Goal: Information Seeking & Learning: Learn about a topic

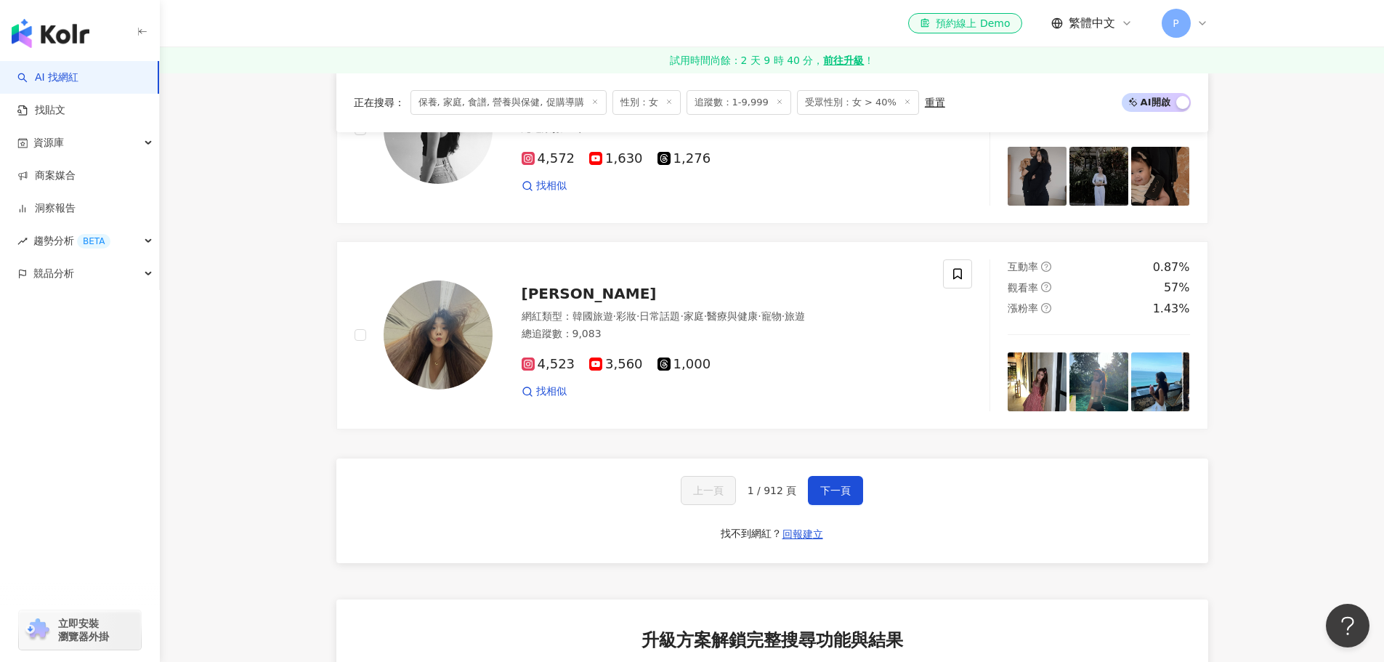
scroll to position [2761, 0]
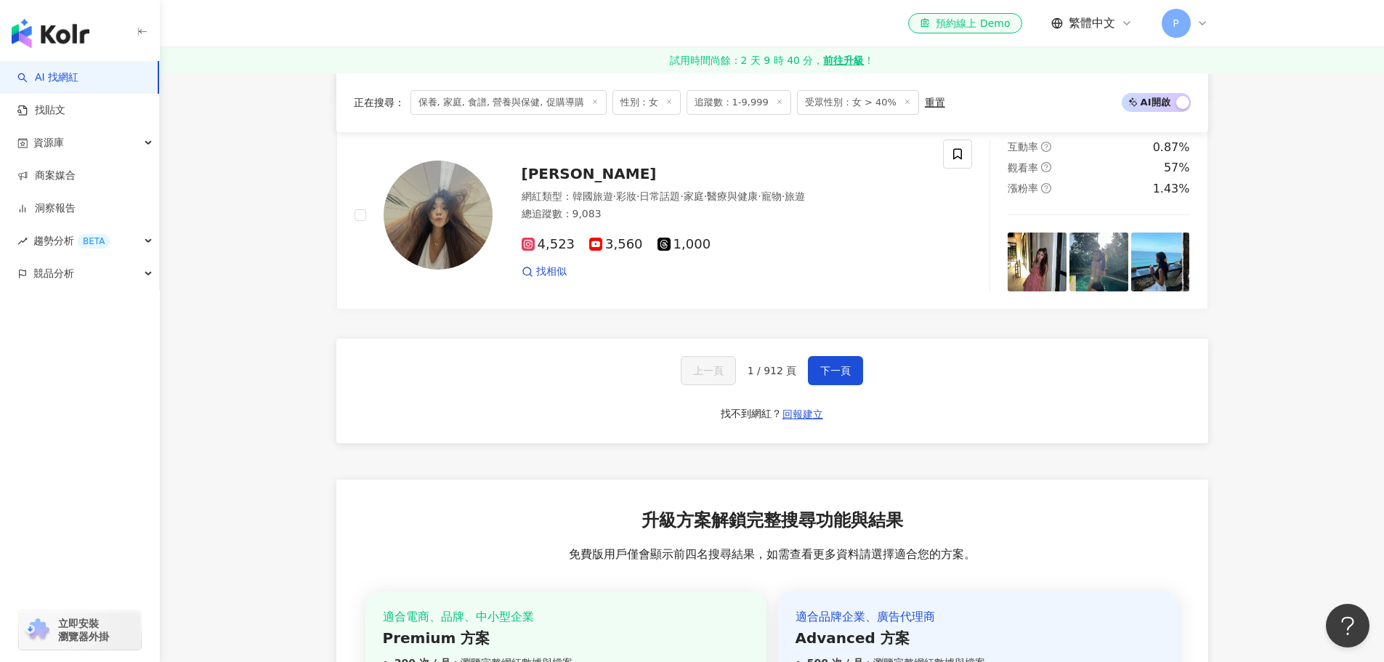
click at [759, 365] on span "1 / 912 頁" at bounding box center [772, 371] width 49 height 12
click at [792, 365] on span "1 / 912 頁" at bounding box center [772, 371] width 49 height 12
click at [849, 356] on button "下一頁" at bounding box center [835, 370] width 55 height 29
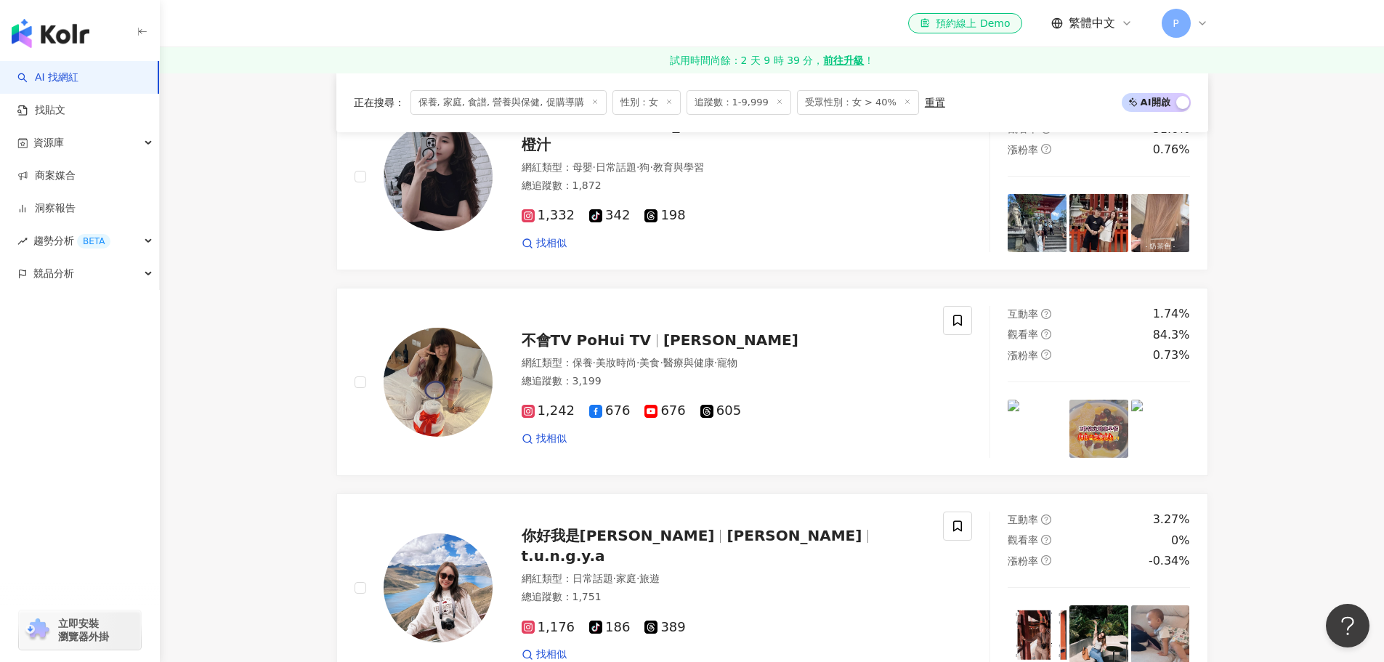
scroll to position [2836, 0]
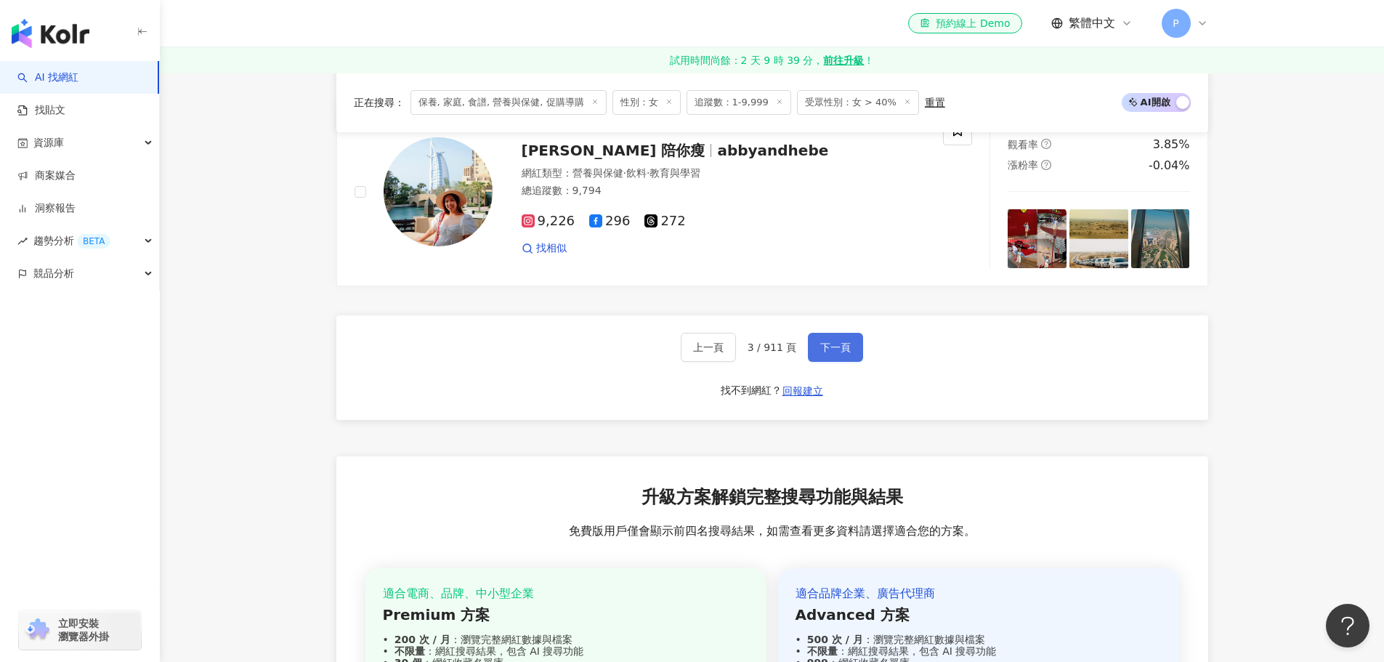
click at [841, 362] on button "下一頁" at bounding box center [835, 347] width 55 height 29
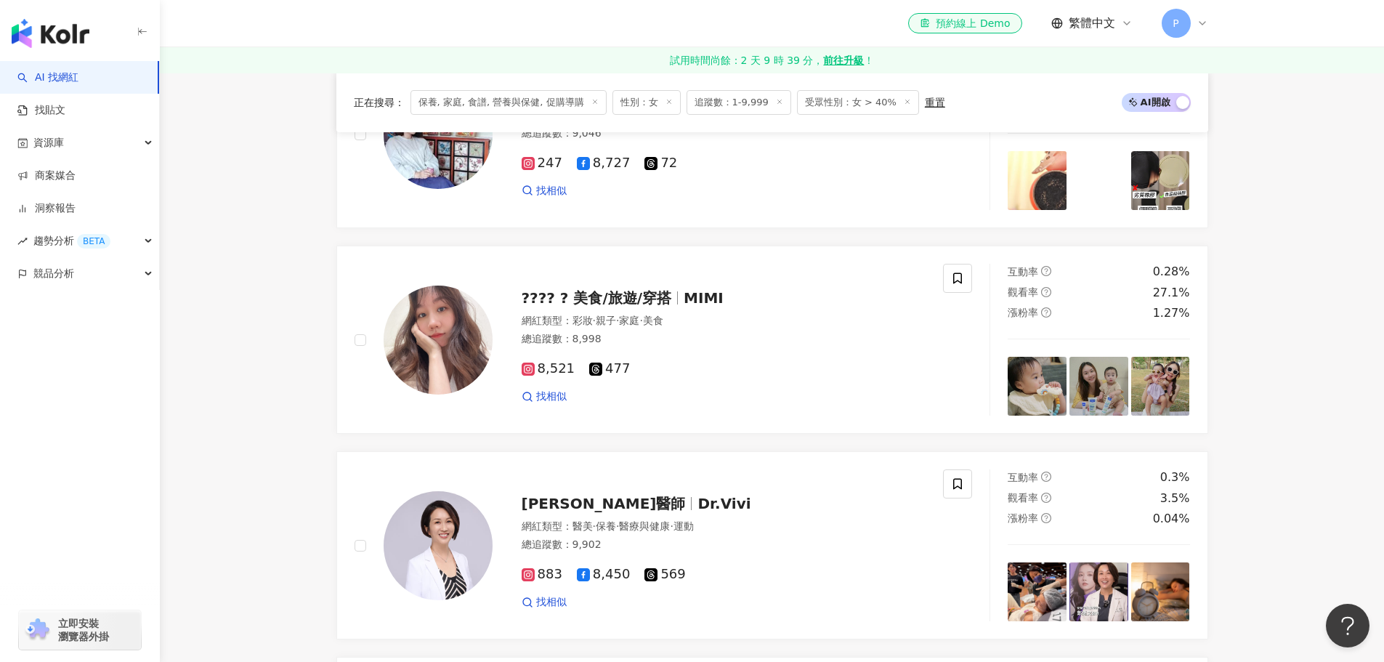
scroll to position [2875, 0]
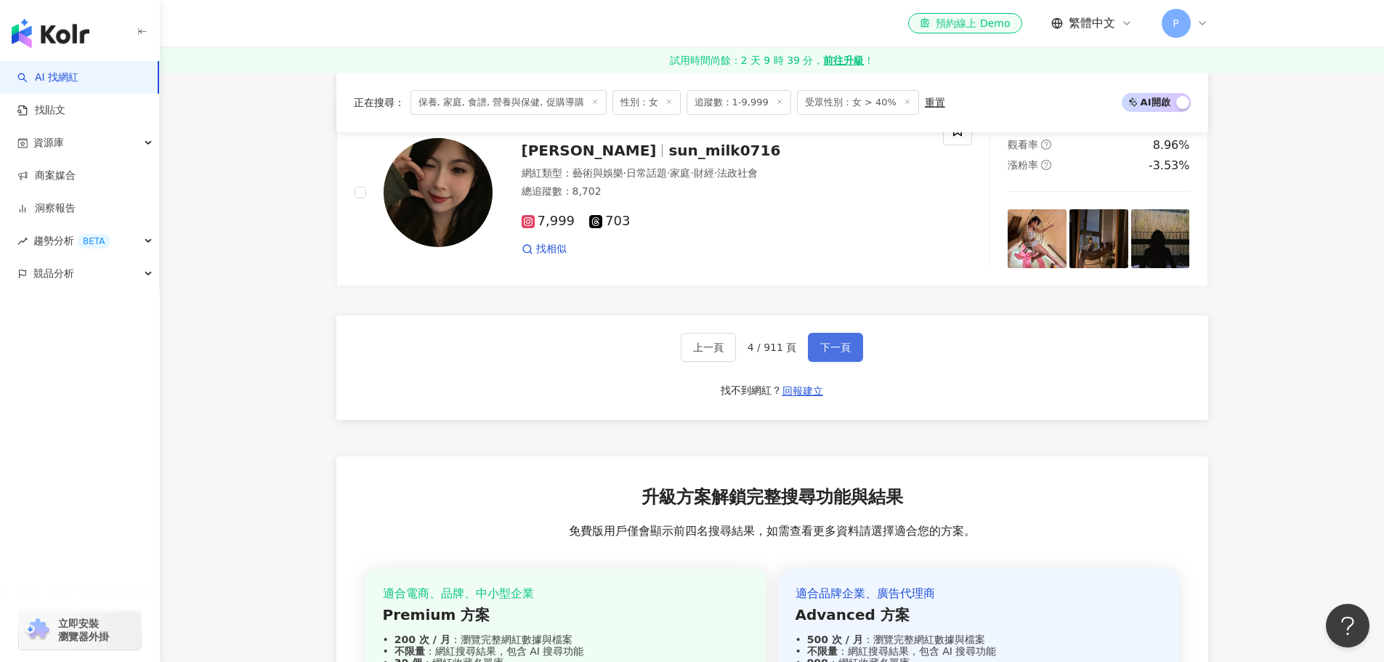
click at [830, 352] on span "下一頁" at bounding box center [835, 347] width 31 height 12
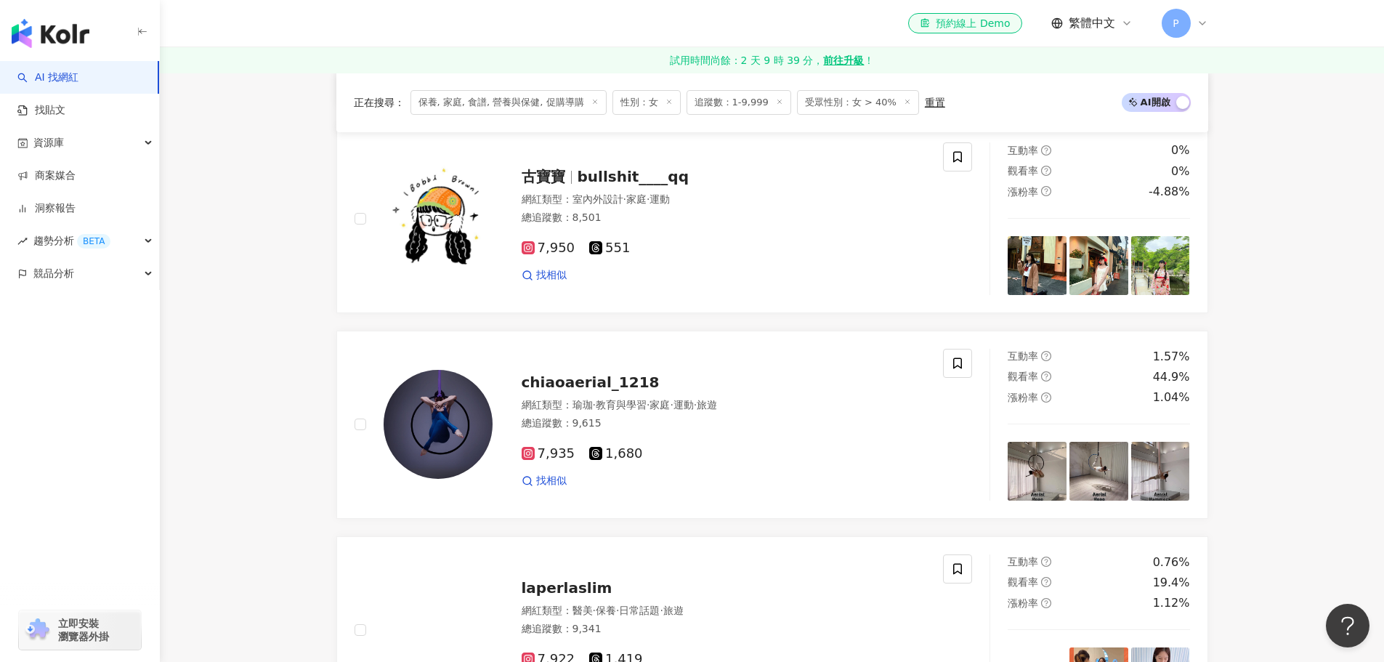
scroll to position [2867, 0]
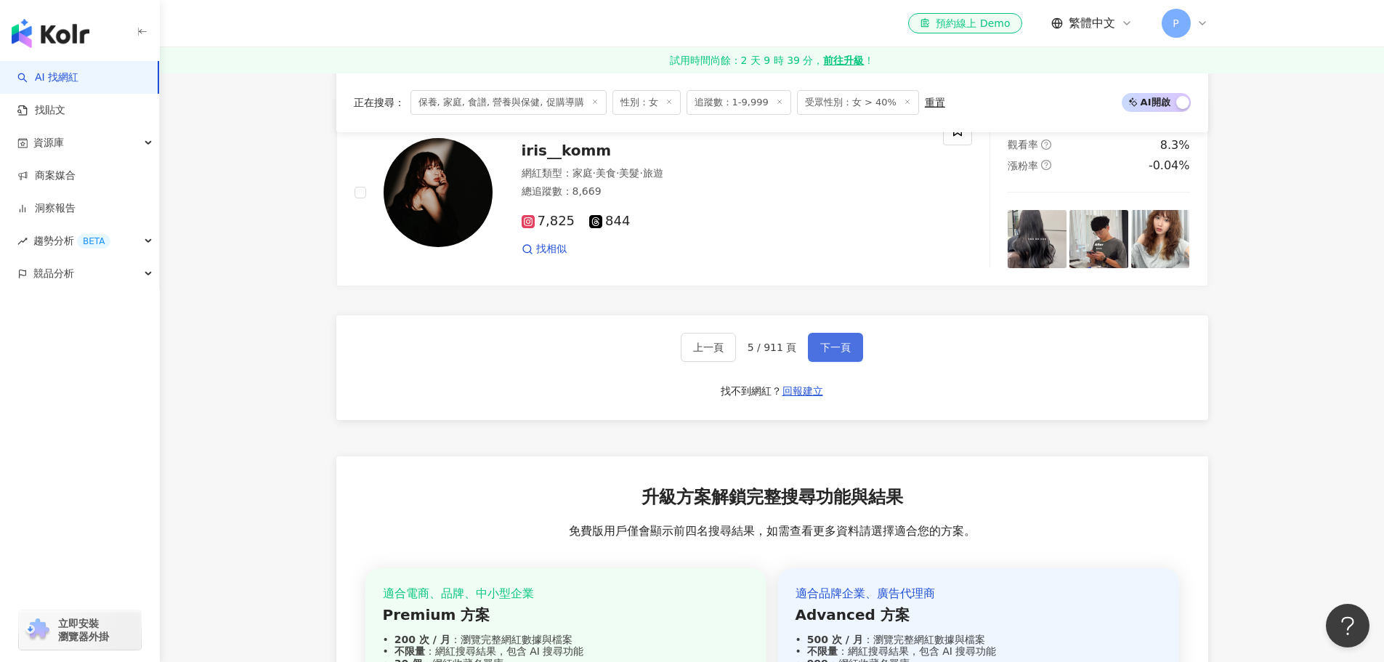
click at [844, 353] on span "下一頁" at bounding box center [835, 347] width 31 height 12
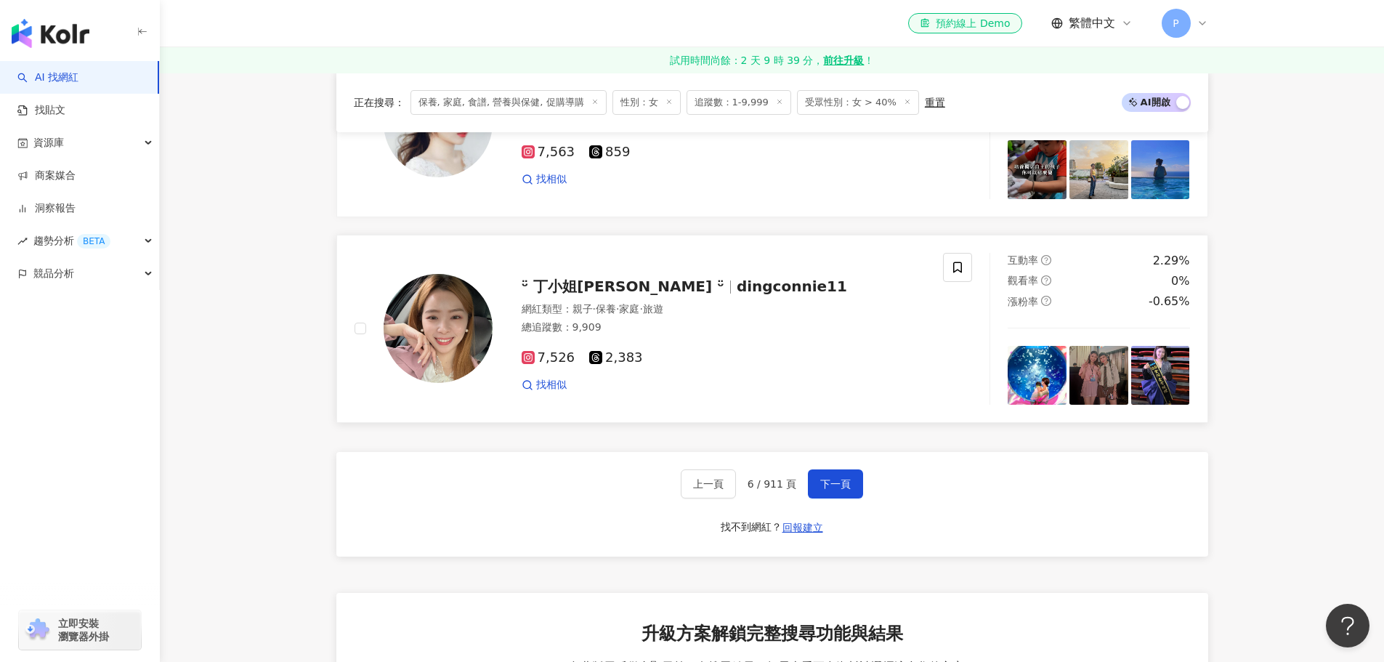
scroll to position [2679, 0]
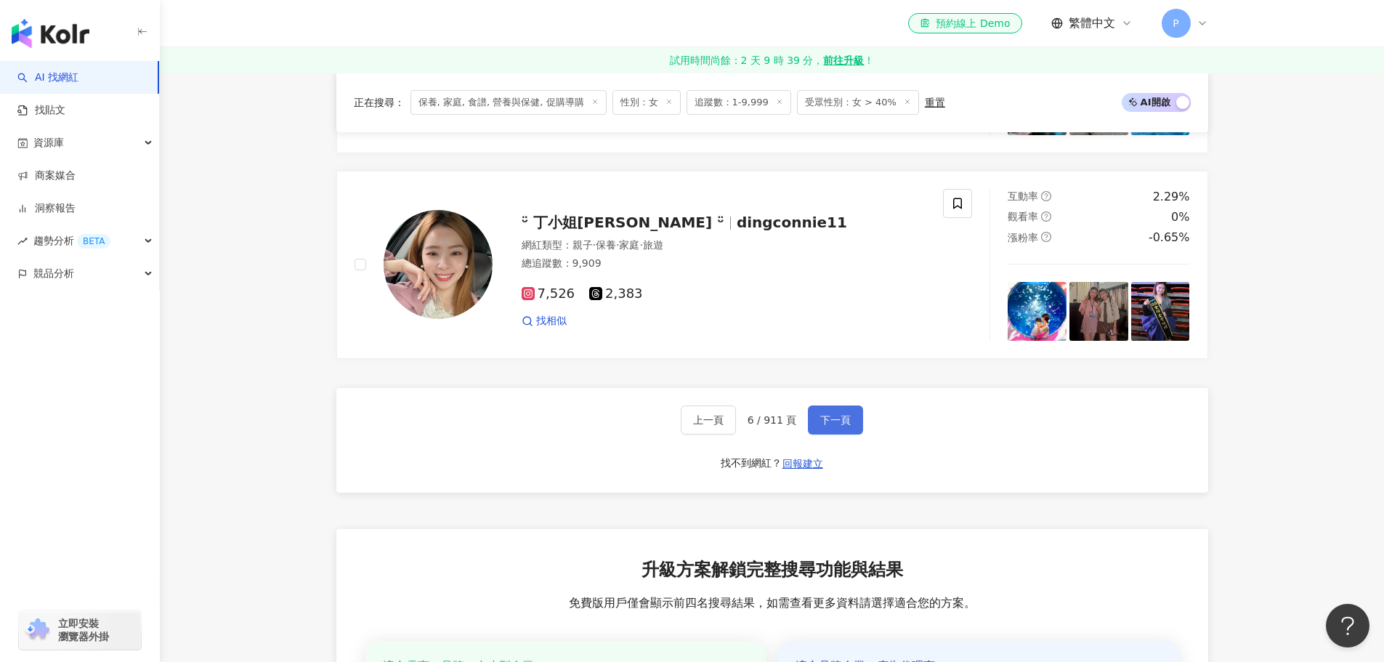
click at [827, 425] on span "下一頁" at bounding box center [835, 420] width 31 height 12
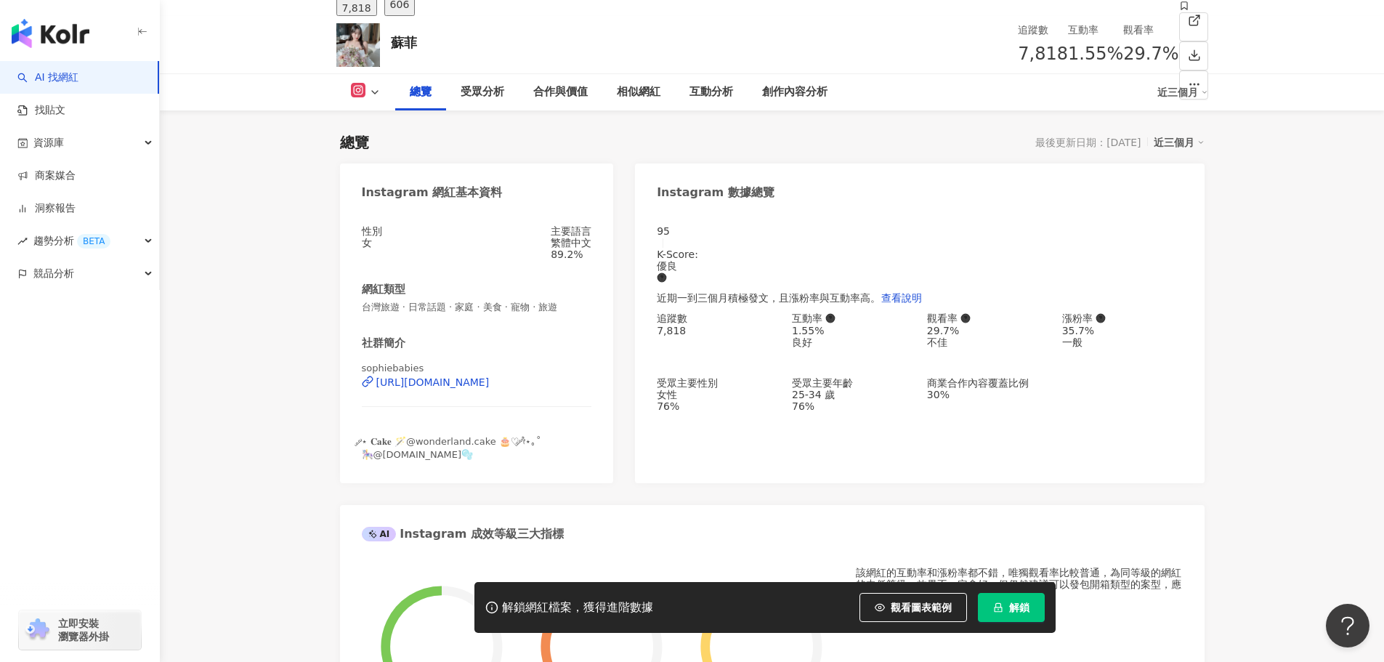
scroll to position [145, 0]
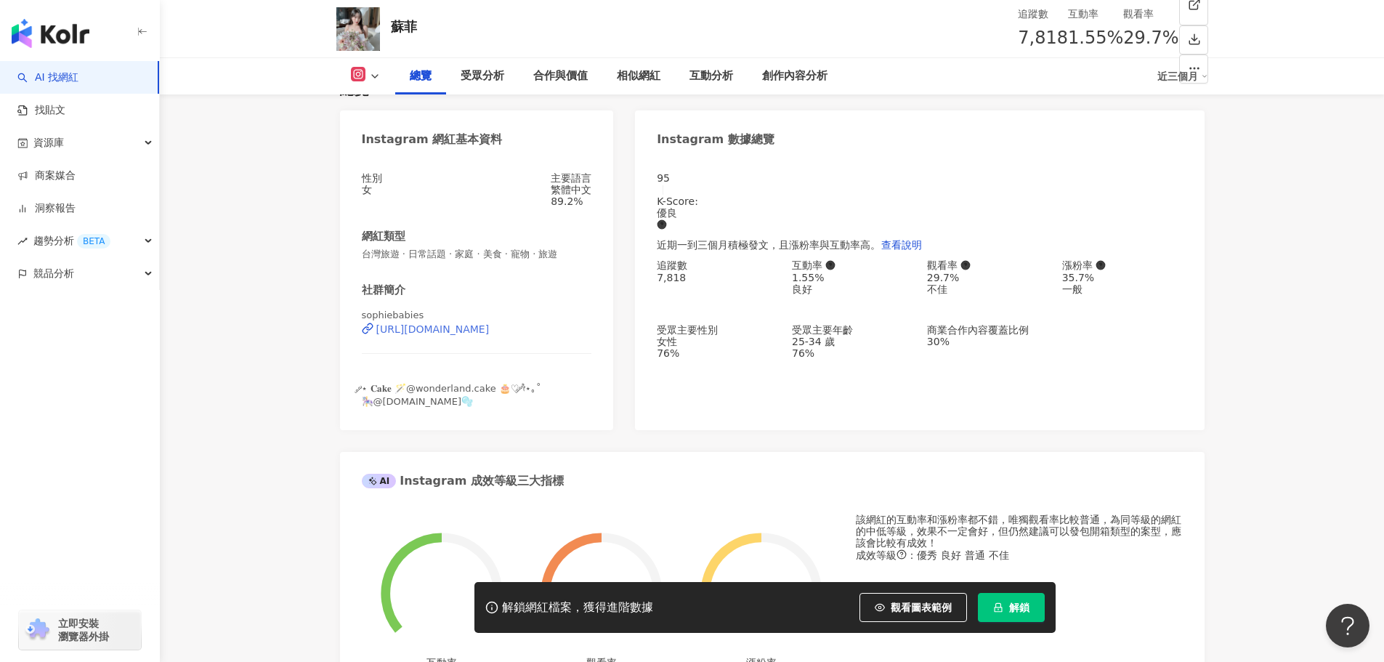
click at [490, 335] on div "https://www.instagram.com/sophiebabies/" at bounding box center [432, 329] width 113 height 12
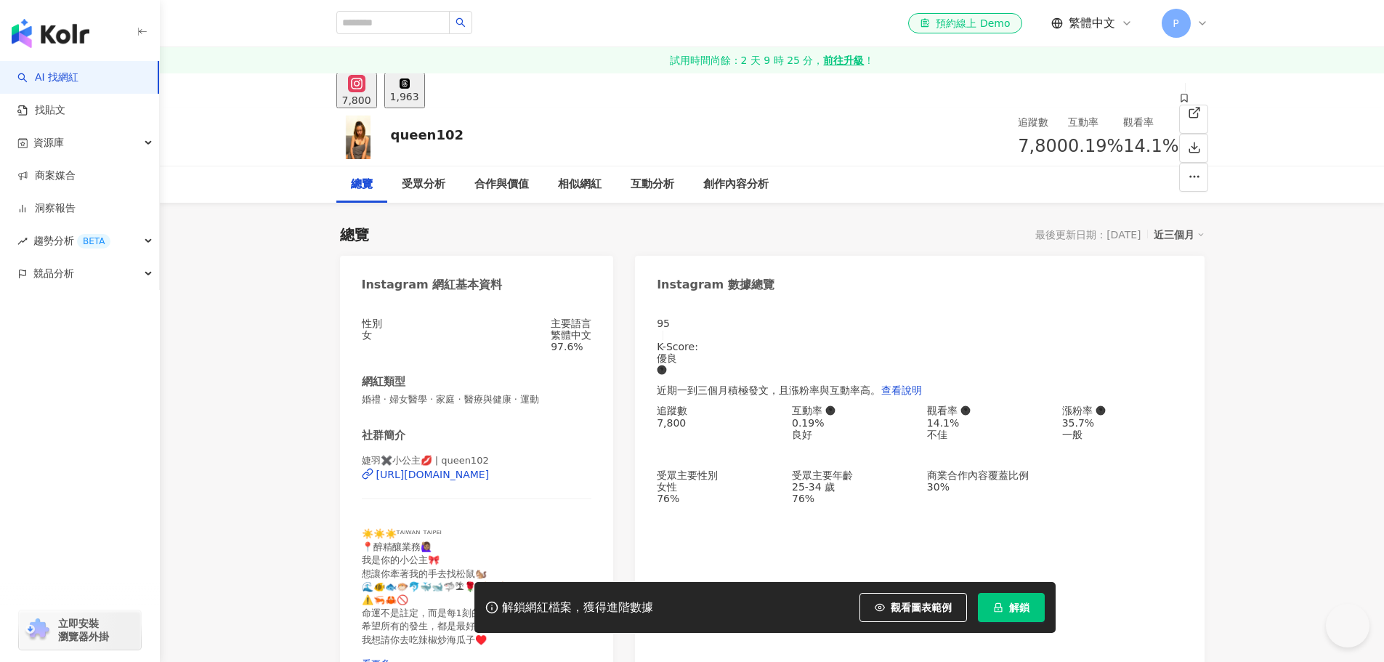
click at [484, 480] on div "https://www.instagram.com/queen102/" at bounding box center [432, 475] width 113 height 12
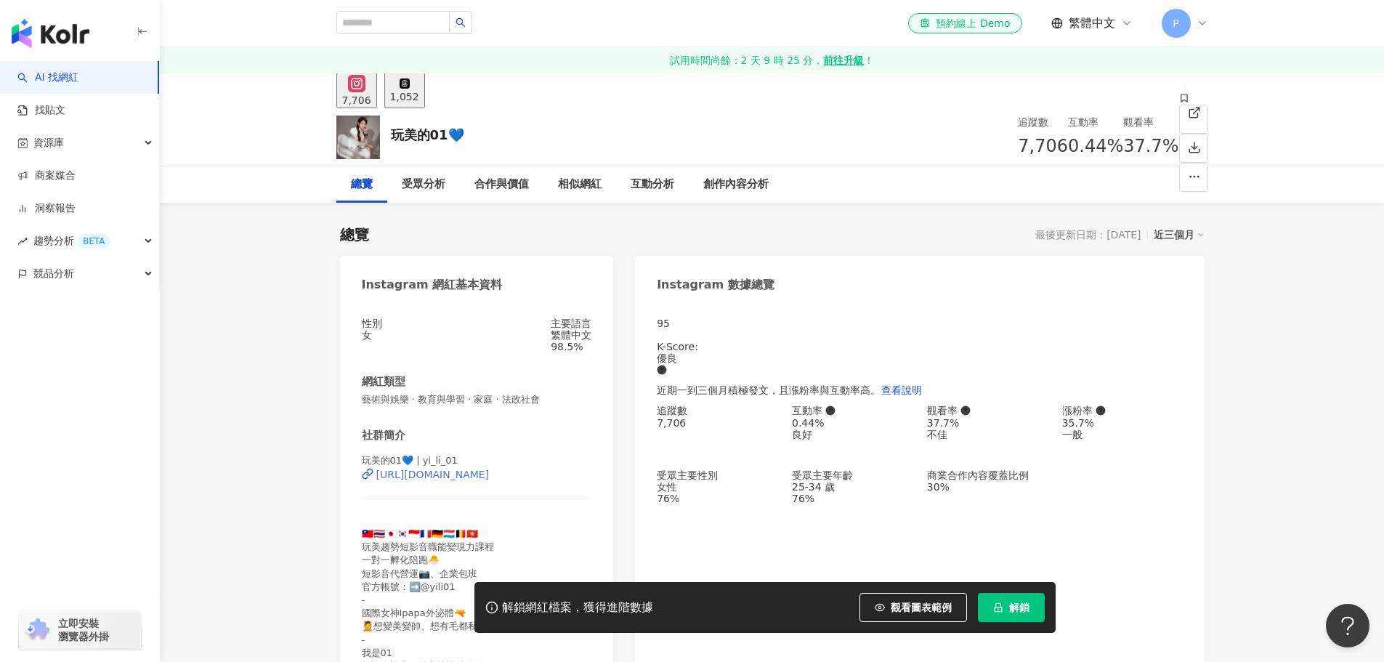
drag, startPoint x: 1234, startPoint y: 354, endPoint x: 481, endPoint y: 488, distance: 764.5
drag, startPoint x: 481, startPoint y: 490, endPoint x: 657, endPoint y: 341, distance: 229.9
click at [481, 480] on div "https://www.instagram.com/yi_li_01/" at bounding box center [432, 475] width 113 height 12
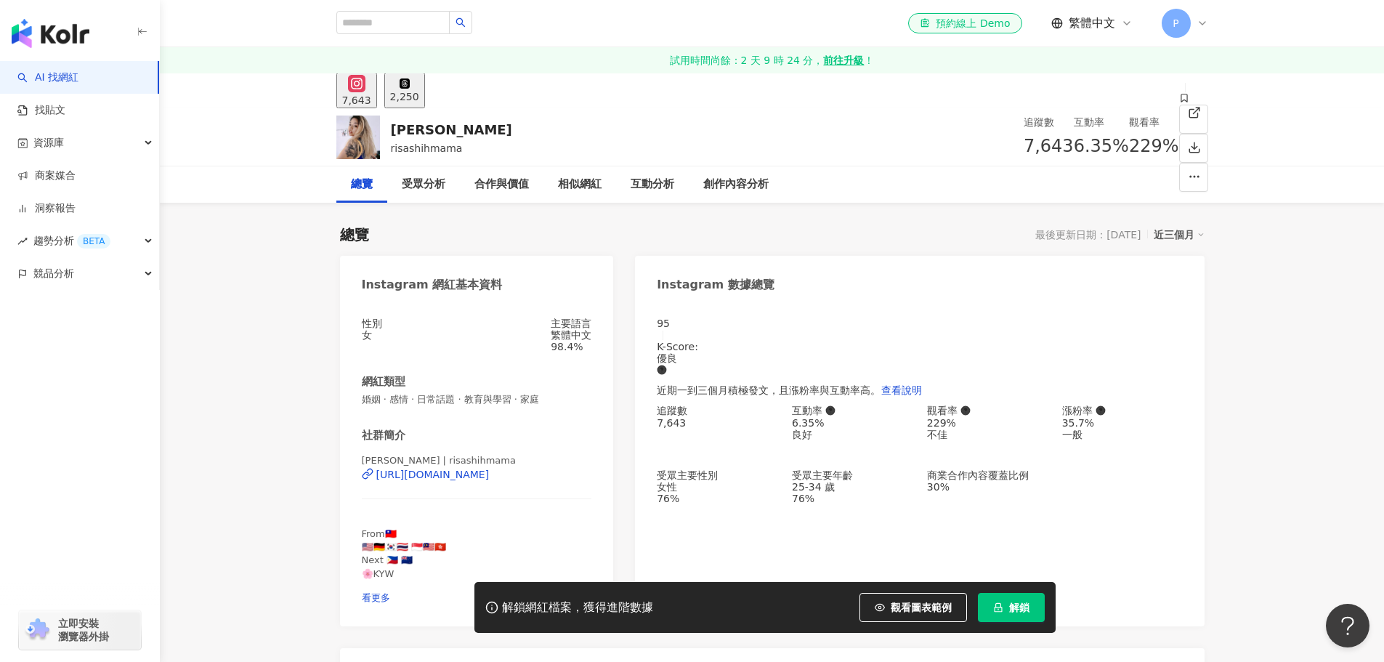
drag, startPoint x: 453, startPoint y: 485, endPoint x: 527, endPoint y: 445, distance: 83.5
click at [453, 480] on div "https://www.instagram.com/risashihmama/" at bounding box center [432, 475] width 113 height 12
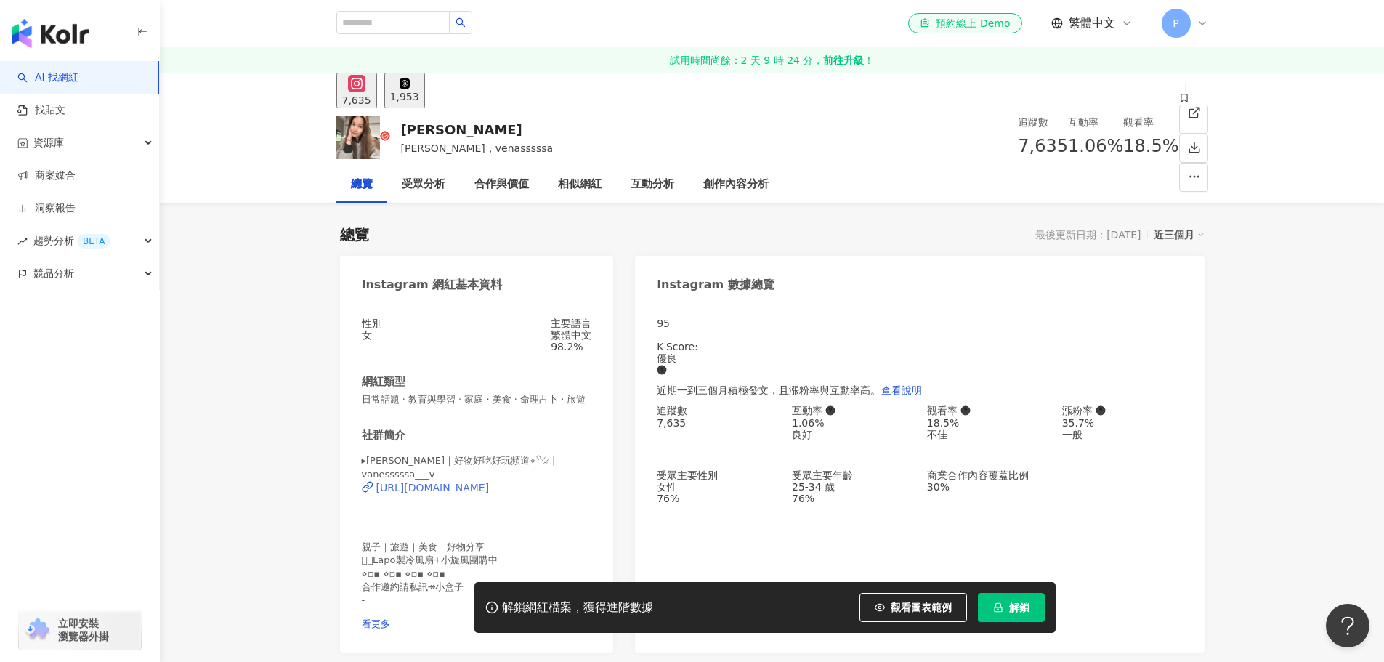
click at [490, 493] on div "https://www.instagram.com/vanesssssa___v/" at bounding box center [432, 488] width 113 height 12
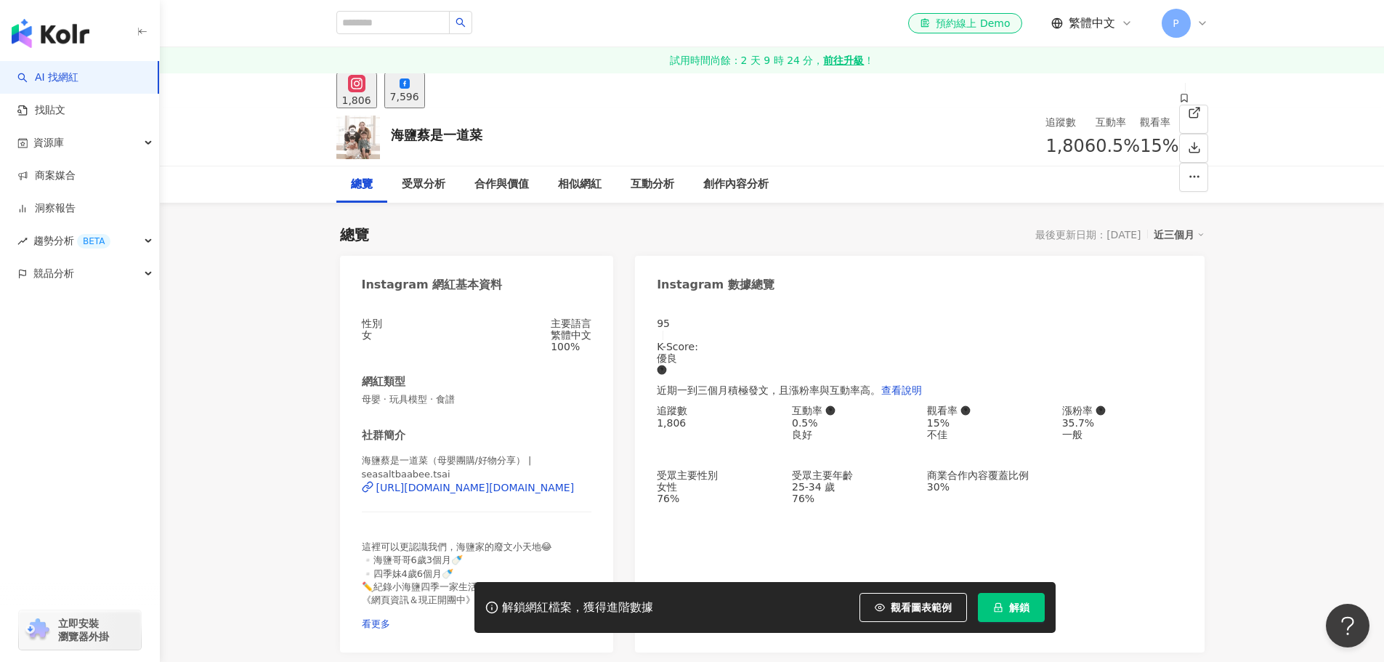
drag, startPoint x: 1242, startPoint y: 291, endPoint x: 567, endPoint y: 397, distance: 683.3
click at [523, 493] on div "[URL][DOMAIN_NAME][DOMAIN_NAME]" at bounding box center [475, 488] width 198 height 12
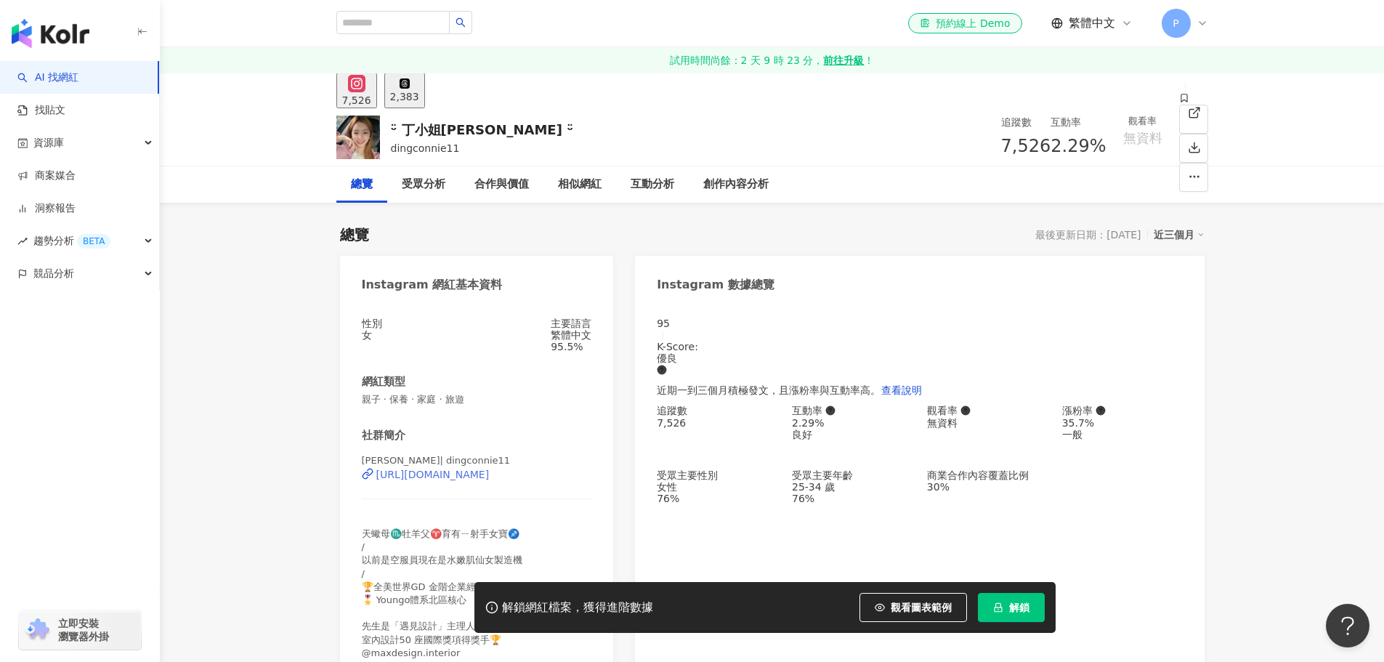
click at [450, 480] on div "[URL][DOMAIN_NAME]" at bounding box center [432, 475] width 113 height 12
